Goal: Find specific page/section: Find specific page/section

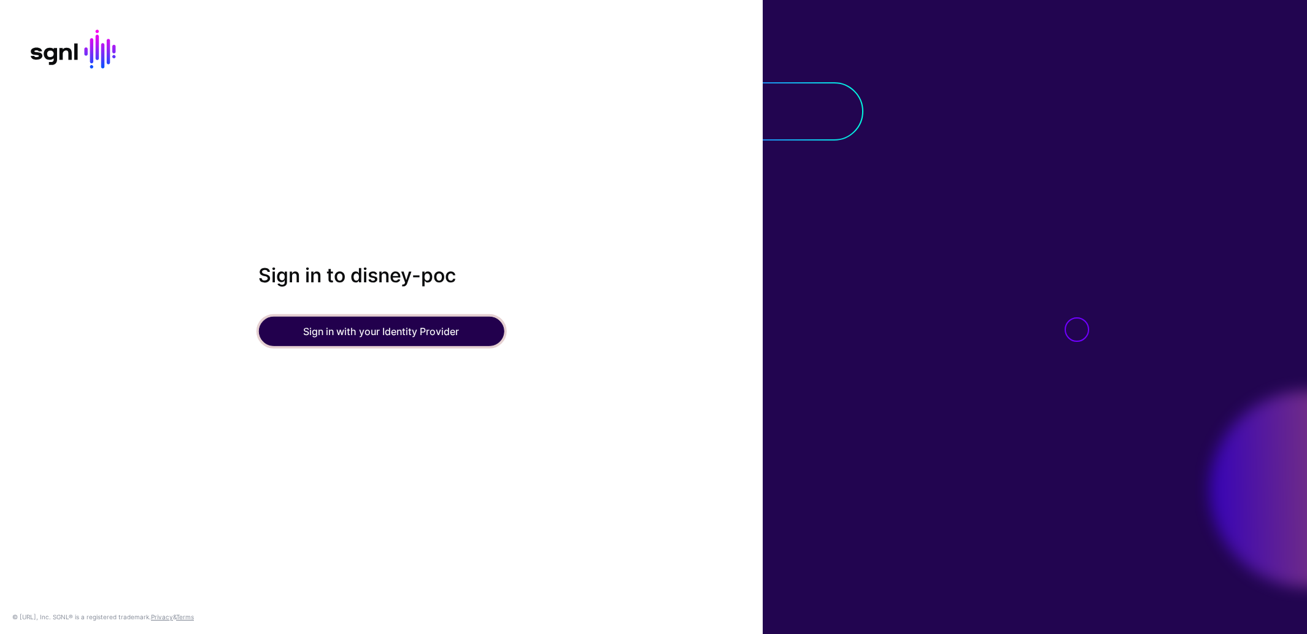
click at [418, 330] on button "Sign in with your Identity Provider" at bounding box center [380, 331] width 245 height 29
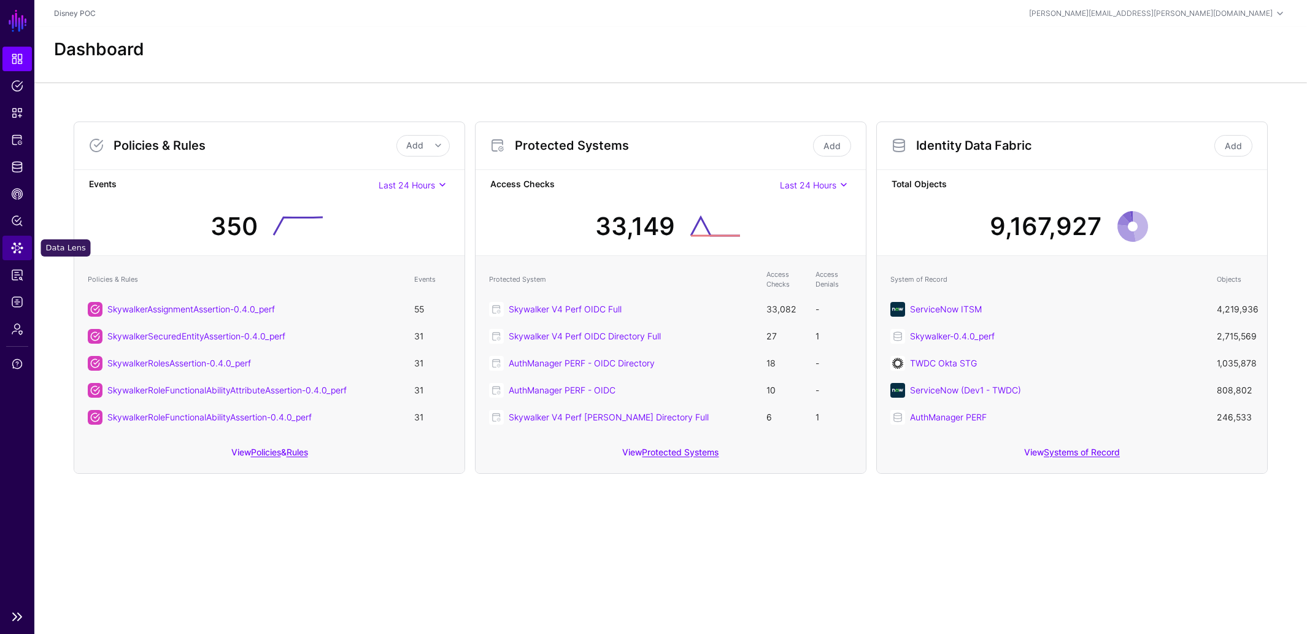
click at [18, 249] on span "Data Lens" at bounding box center [17, 248] width 12 height 12
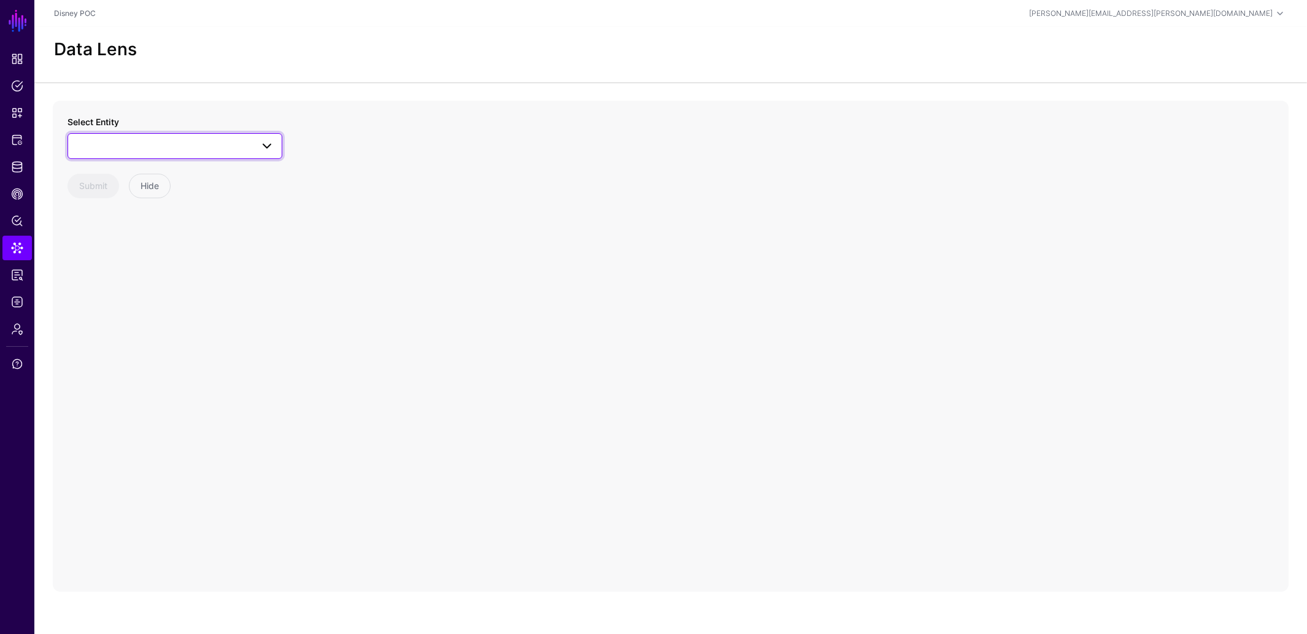
click at [268, 145] on span at bounding box center [267, 146] width 15 height 15
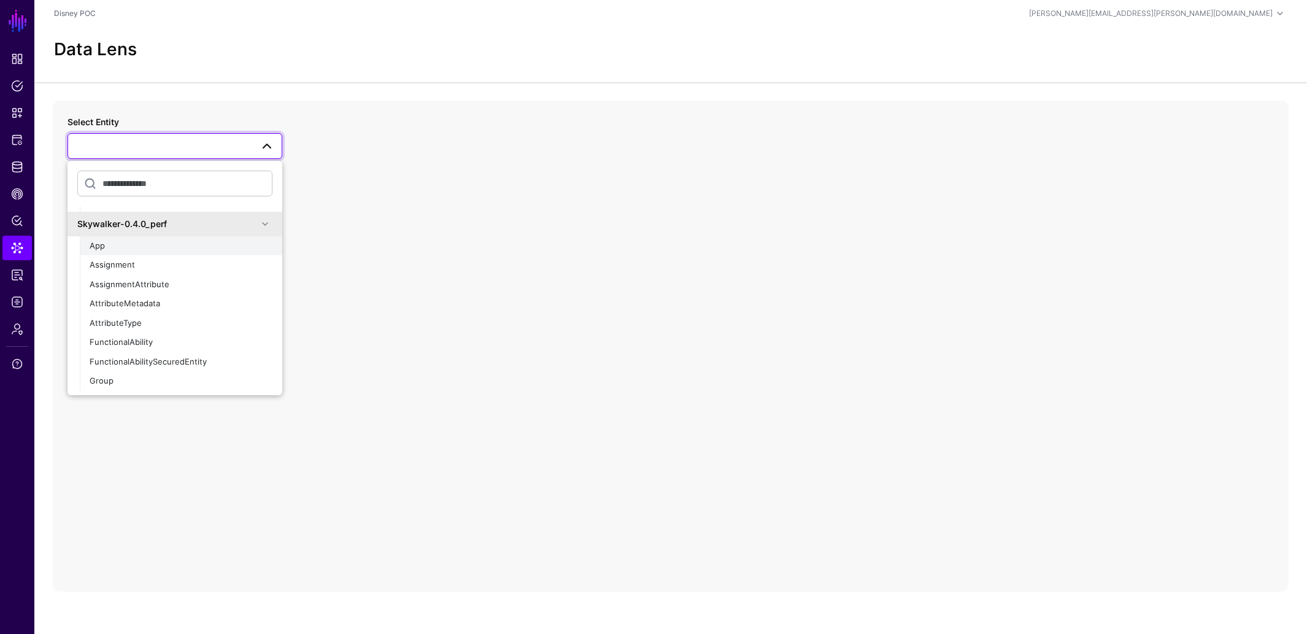
click at [206, 246] on div "App" at bounding box center [181, 246] width 183 height 12
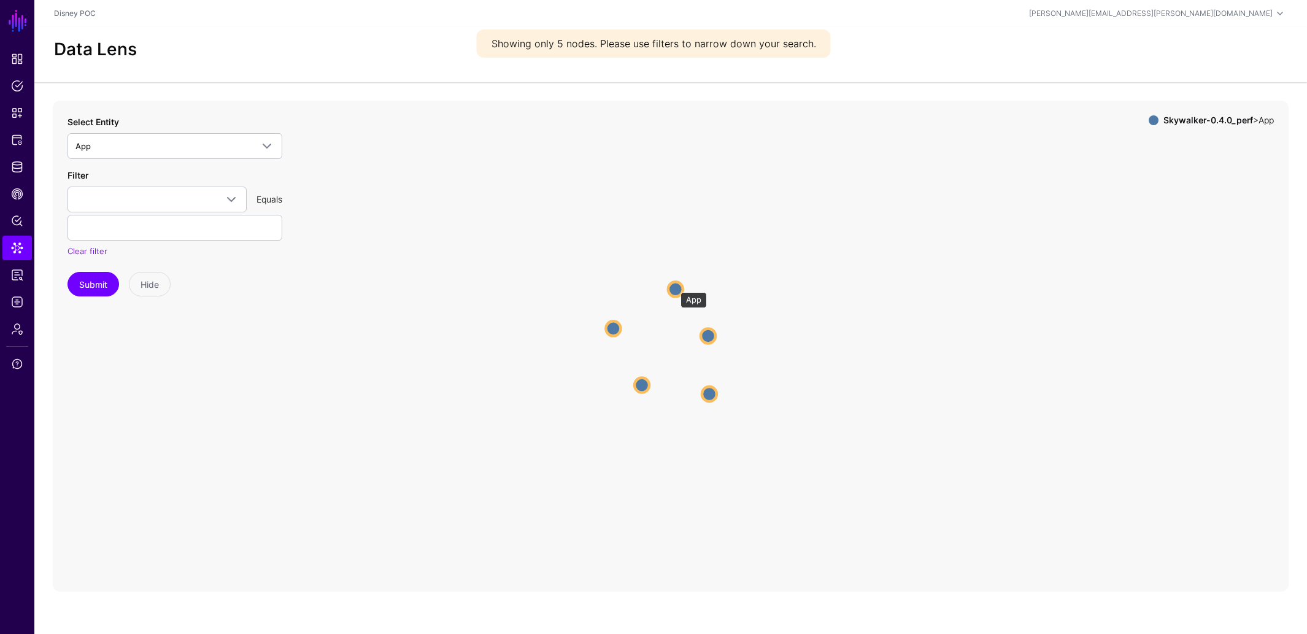
click at [674, 286] on circle at bounding box center [675, 289] width 15 height 15
